Goal: Information Seeking & Learning: Learn about a topic

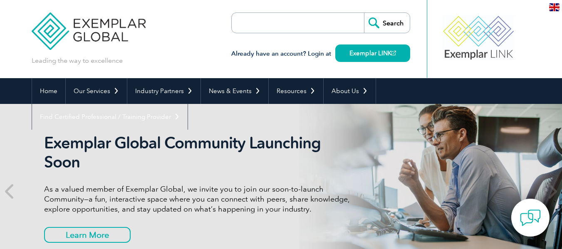
click at [283, 30] on input "search" at bounding box center [279, 23] width 87 height 20
click at [287, 20] on input "search" at bounding box center [279, 23] width 87 height 20
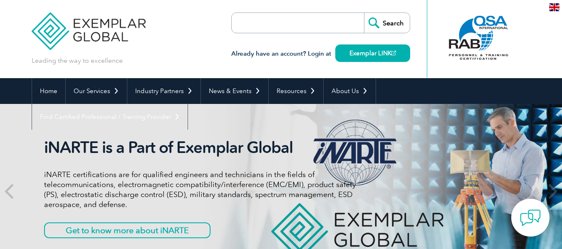
click at [212, 50] on div "Leading the way to excellence Search Already have an account? Login at Exemplar…" at bounding box center [281, 39] width 499 height 78
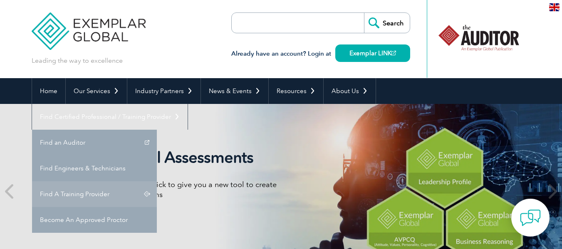
click at [157, 181] on link "Find A Training Provider" at bounding box center [94, 194] width 125 height 26
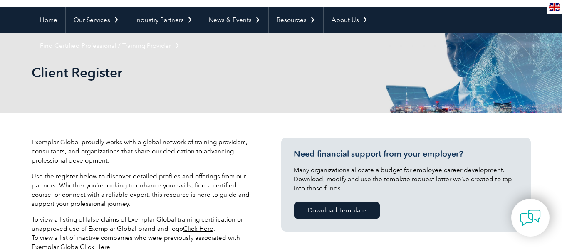
scroll to position [166, 0]
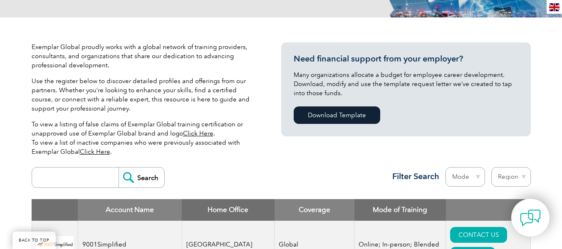
click at [87, 175] on input "search" at bounding box center [77, 178] width 82 height 20
type input "ARS"
click at [132, 185] on input "Search" at bounding box center [142, 178] width 46 height 20
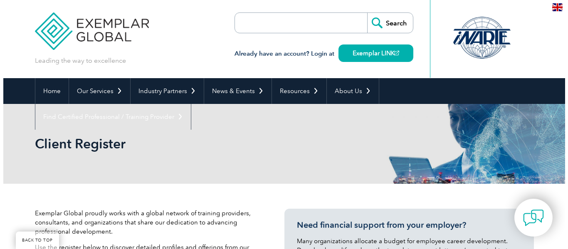
scroll to position [236, 0]
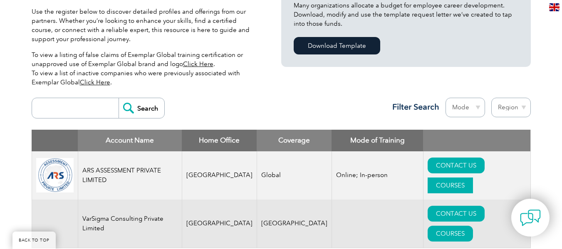
click at [473, 178] on link "COURSES" at bounding box center [449, 186] width 45 height 16
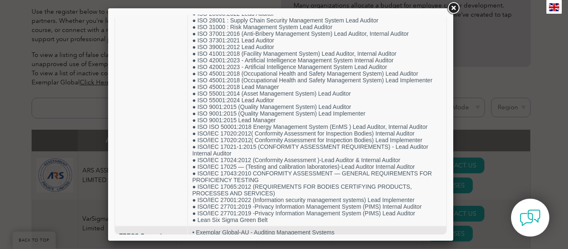
scroll to position [306, 0]
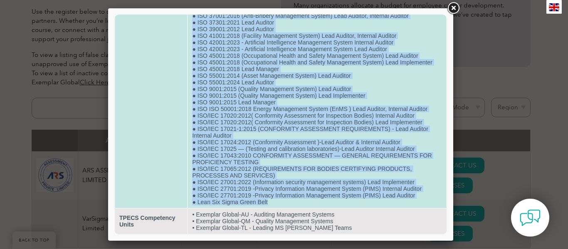
drag, startPoint x: 195, startPoint y: 51, endPoint x: 289, endPoint y: 202, distance: 178.0
copy td "LOREM ( Ipsu Dolorsi, Ametcons Adipisc) ● ELI 53599:7717 (Seddoei Tempori Utlab…"
